Goal: Navigation & Orientation: Find specific page/section

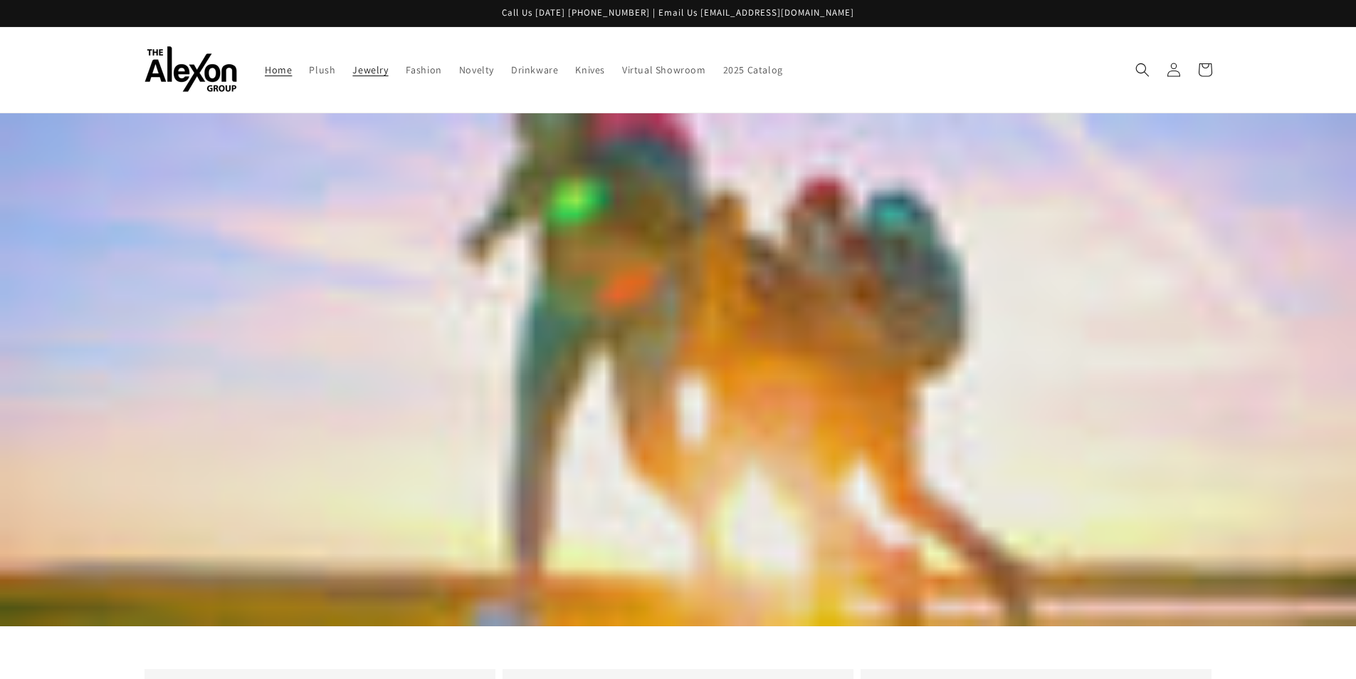
click at [353, 75] on span "Jewelry" at bounding box center [370, 69] width 36 height 13
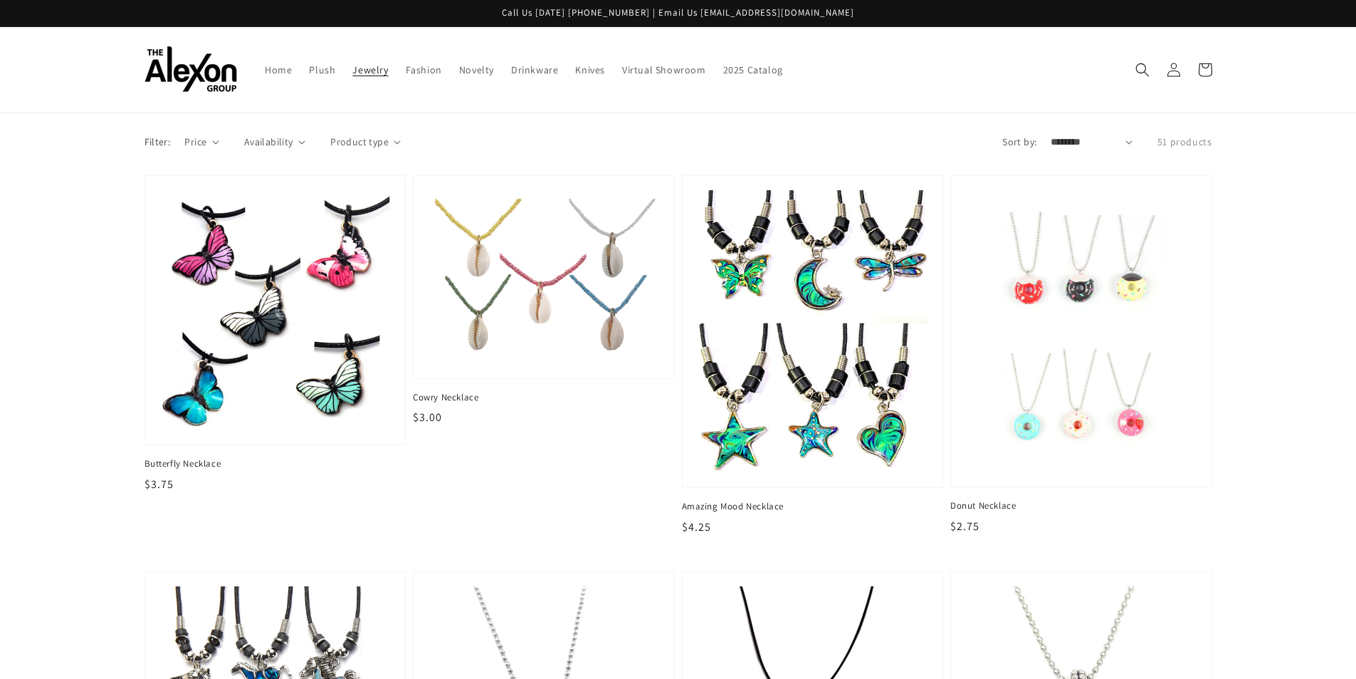
click at [463, 73] on span "Novelty" at bounding box center [476, 69] width 35 height 13
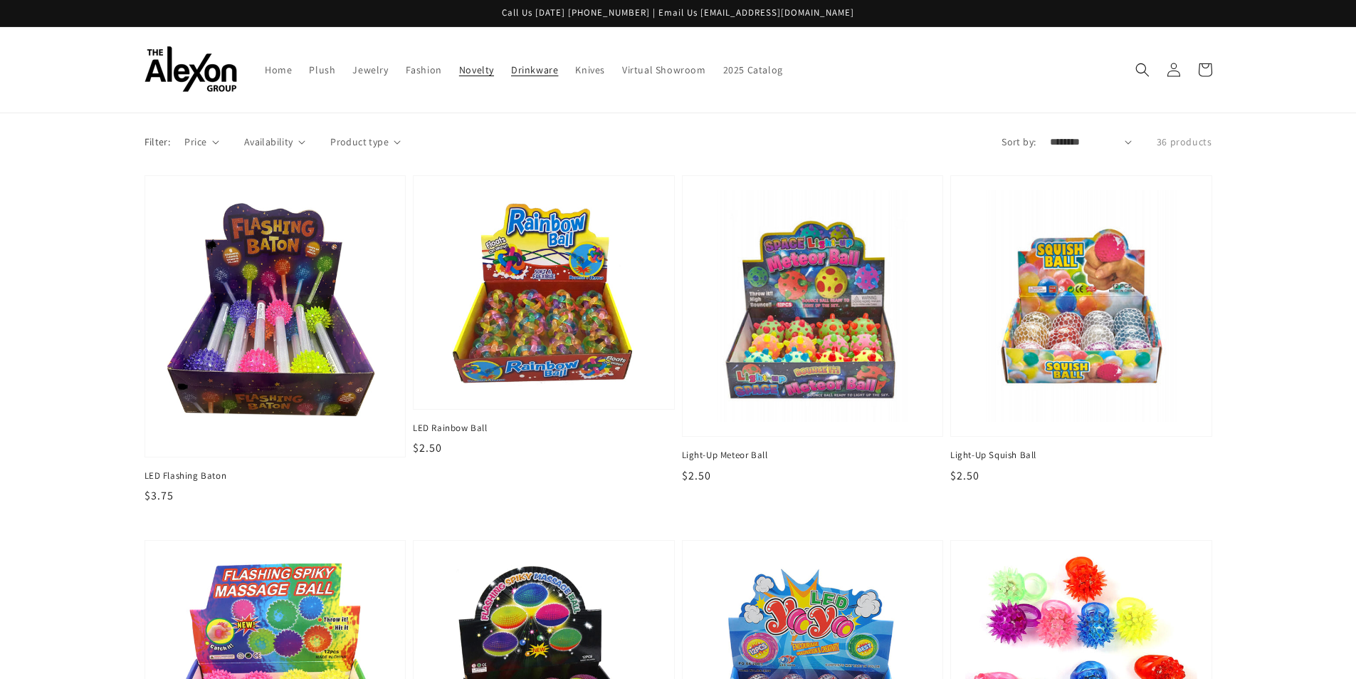
click at [517, 72] on span "Drinkware" at bounding box center [534, 69] width 47 height 13
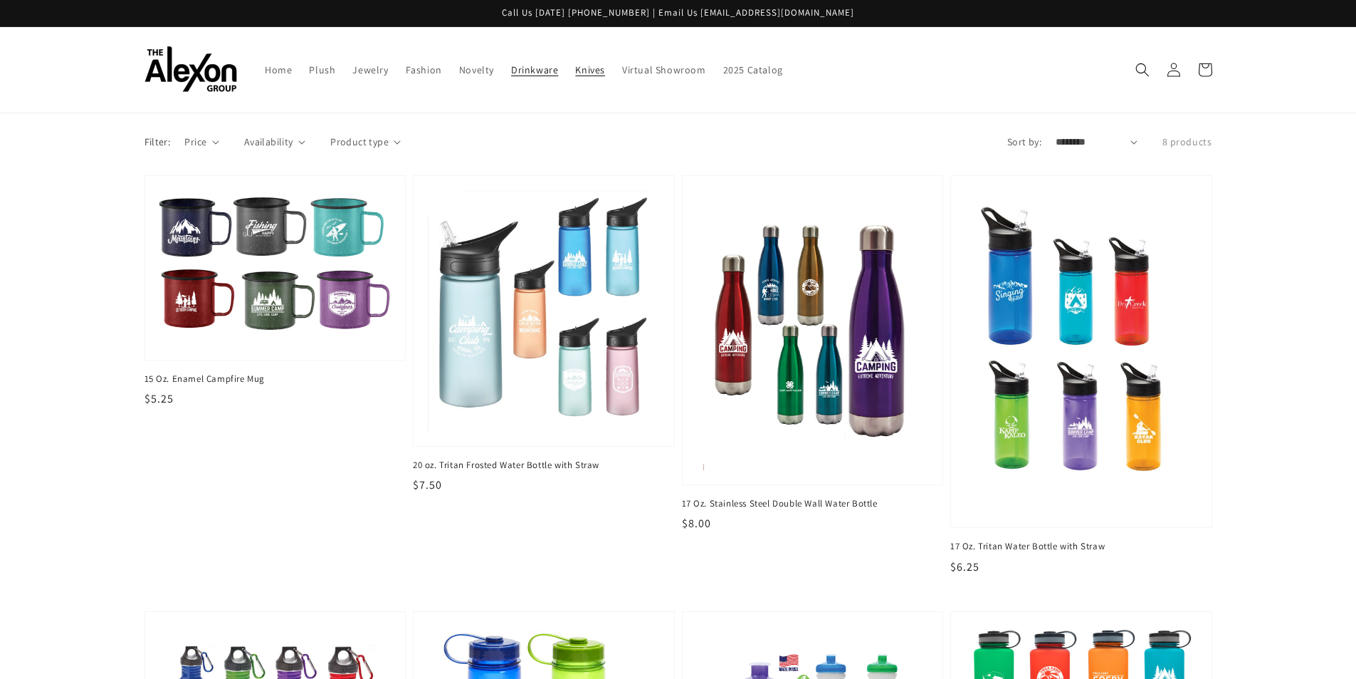
click at [587, 79] on link "Knives" at bounding box center [590, 70] width 47 height 30
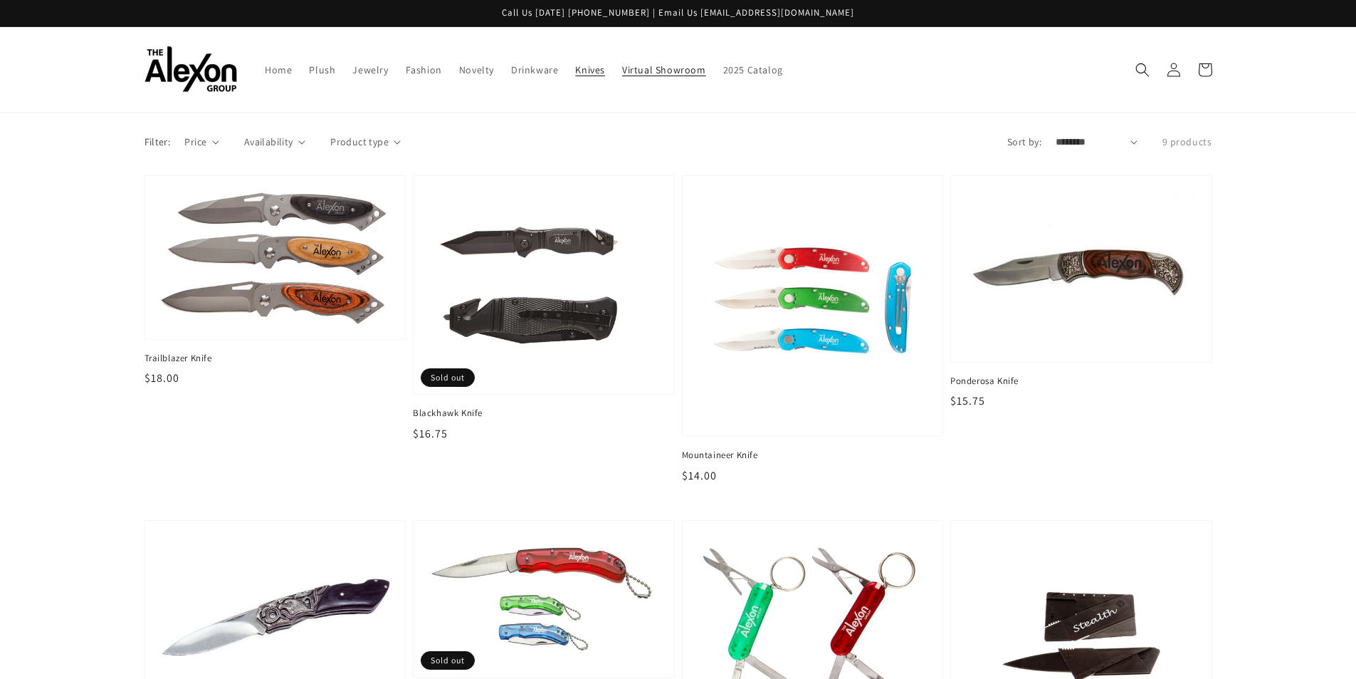
click at [658, 61] on link "Virtual Showroom" at bounding box center [664, 70] width 101 height 30
